Goal: Task Accomplishment & Management: Manage account settings

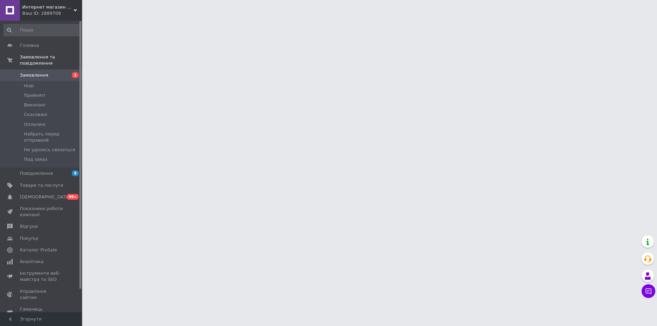
click at [75, 9] on icon at bounding box center [75, 10] width 3 height 3
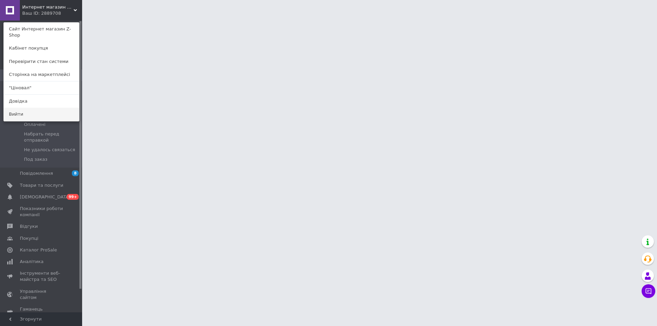
click at [29, 109] on link "Вийти" at bounding box center [41, 114] width 75 height 13
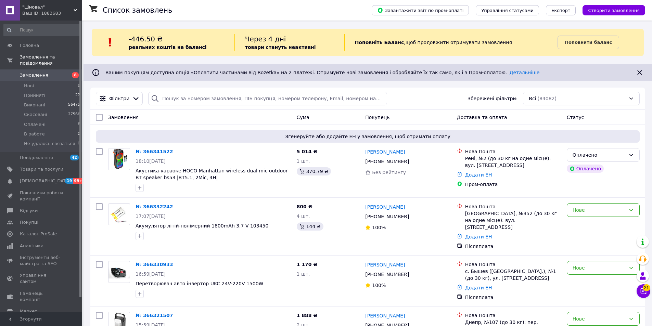
click at [63, 14] on div "Ваш ID: 1883683" at bounding box center [52, 13] width 60 height 6
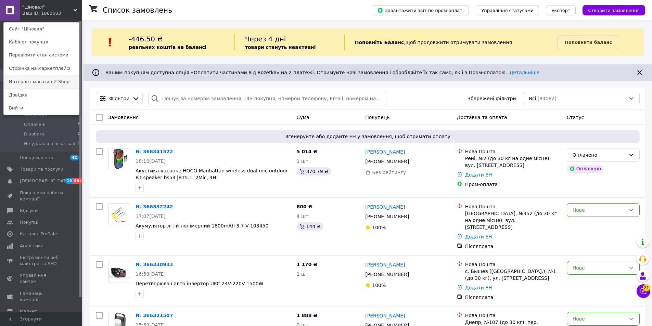
click at [39, 86] on link "Интернет магазин Z-Shop" at bounding box center [41, 81] width 75 height 13
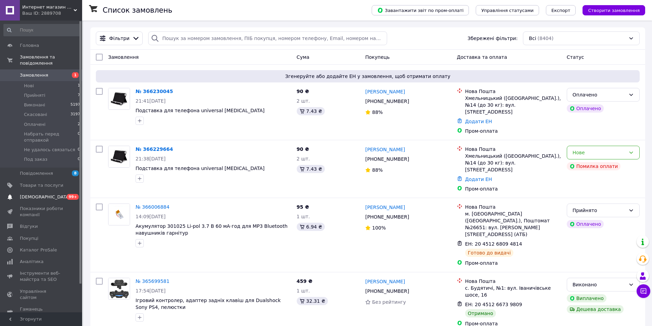
click at [56, 194] on span "[DEMOGRAPHIC_DATA]" at bounding box center [41, 197] width 43 height 6
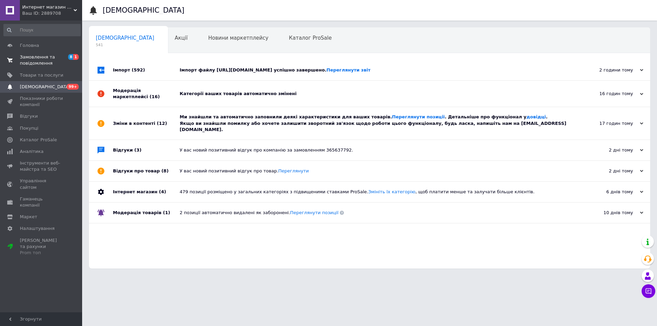
click at [59, 63] on span "Замовлення та повідомлення" at bounding box center [41, 60] width 43 height 12
